Goal: Find specific page/section: Find specific page/section

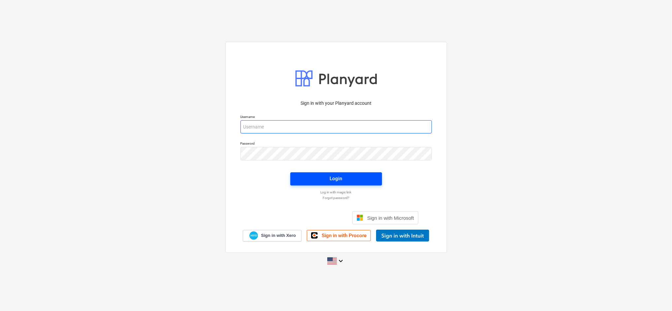
type input "[EMAIL_ADDRESS][DOMAIN_NAME]"
click at [363, 174] on span "Login" at bounding box center [336, 178] width 76 height 9
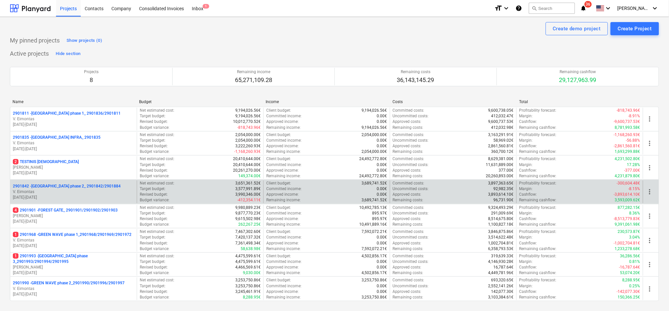
scroll to position [43, 0]
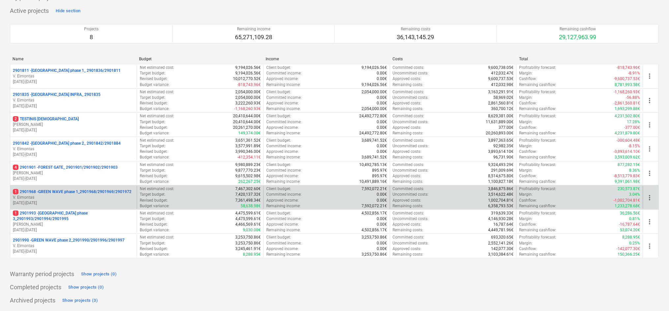
click at [83, 197] on p "V. Eimontas" at bounding box center [73, 198] width 121 height 6
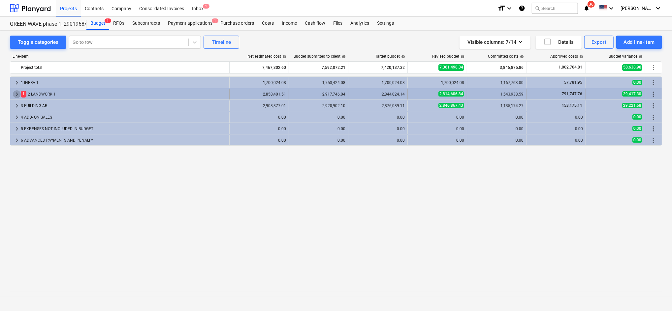
click at [17, 92] on span "keyboard_arrow_right" at bounding box center [17, 94] width 8 height 8
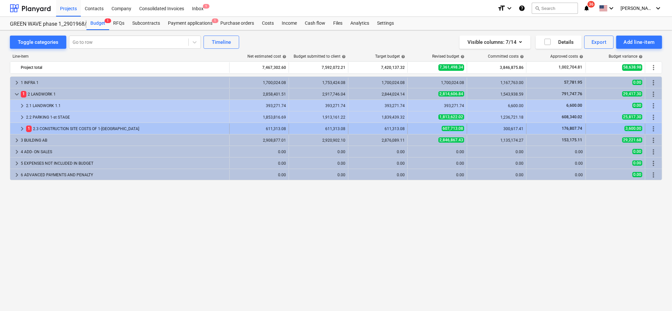
click at [23, 128] on span "keyboard_arrow_right" at bounding box center [22, 129] width 8 height 8
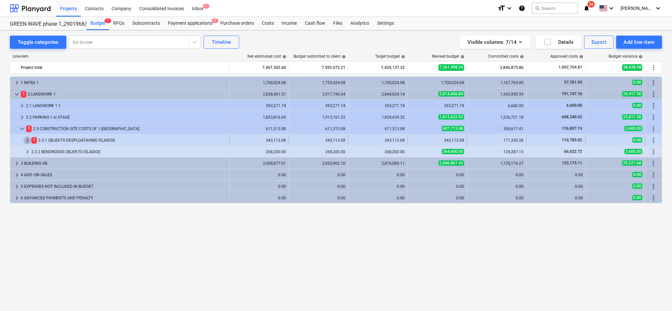
click at [28, 141] on span "keyboard_arrow_right" at bounding box center [27, 140] width 8 height 8
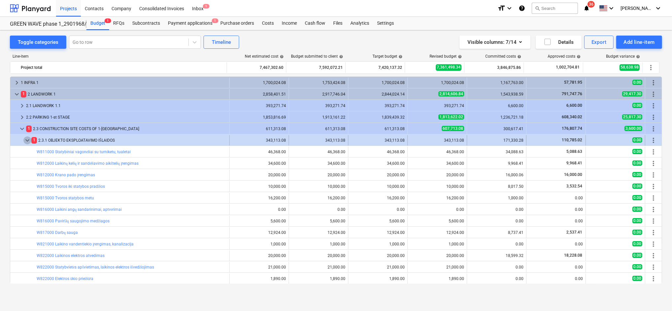
drag, startPoint x: 26, startPoint y: 139, endPoint x: 30, endPoint y: 141, distance: 4.7
click at [30, 141] on span "keyboard_arrow_down" at bounding box center [27, 140] width 8 height 8
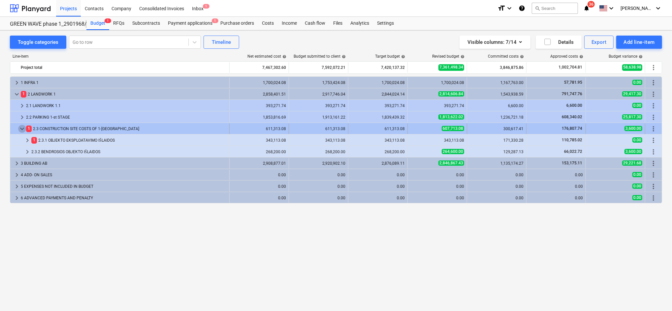
click at [24, 129] on span "keyboard_arrow_down" at bounding box center [22, 129] width 8 height 8
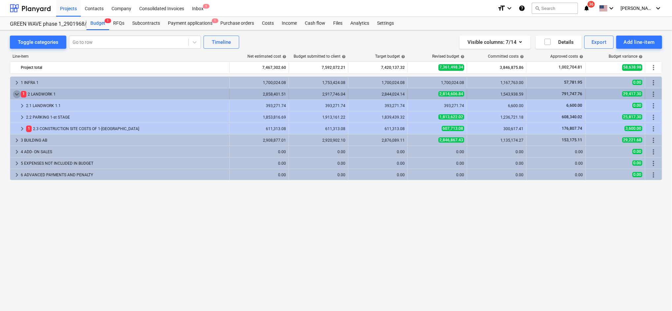
click at [17, 93] on span "keyboard_arrow_down" at bounding box center [17, 94] width 8 height 8
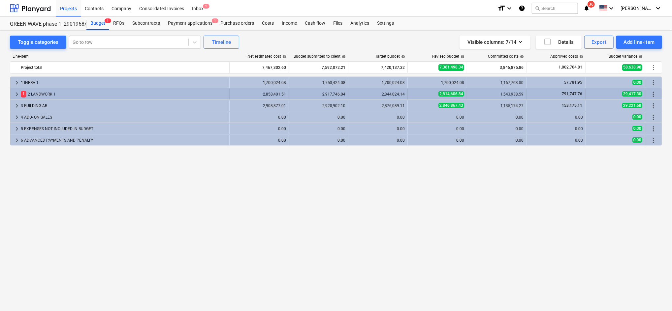
click at [17, 94] on span "keyboard_arrow_right" at bounding box center [17, 94] width 8 height 8
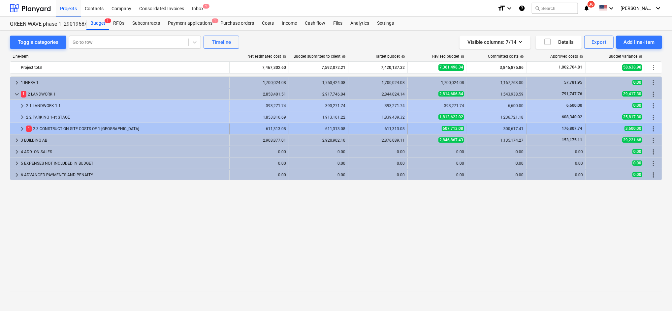
click at [20, 130] on span "keyboard_arrow_right" at bounding box center [22, 129] width 8 height 8
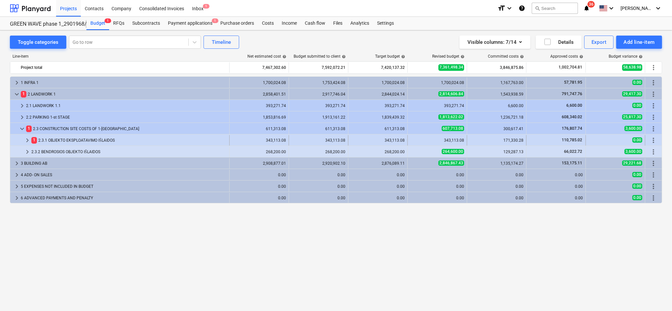
click at [31, 139] on span "1" at bounding box center [34, 140] width 6 height 6
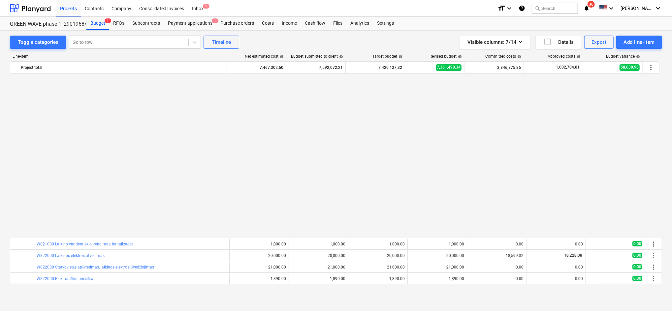
scroll to position [176, 0]
